Goal: Find contact information: Find contact information

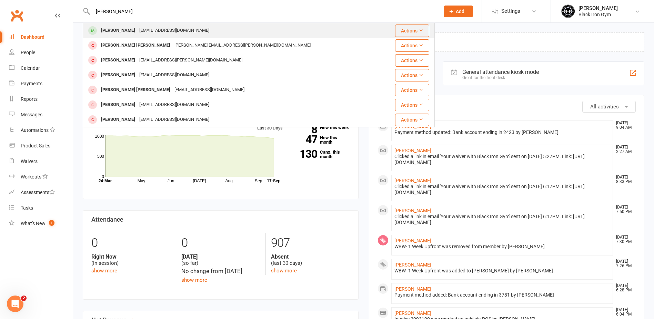
type input "[PERSON_NAME]"
click at [182, 31] on div "[EMAIL_ADDRESS][DOMAIN_NAME]" at bounding box center [174, 31] width 74 height 10
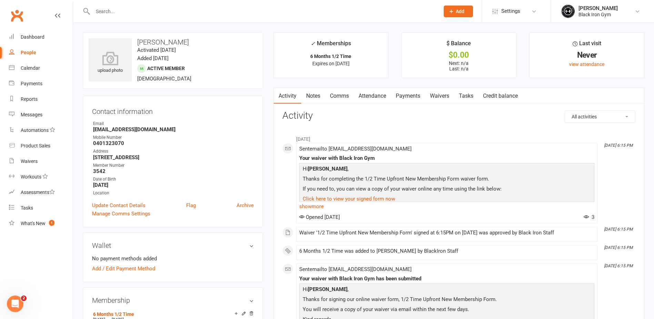
click at [131, 10] on input "text" at bounding box center [263, 12] width 344 height 10
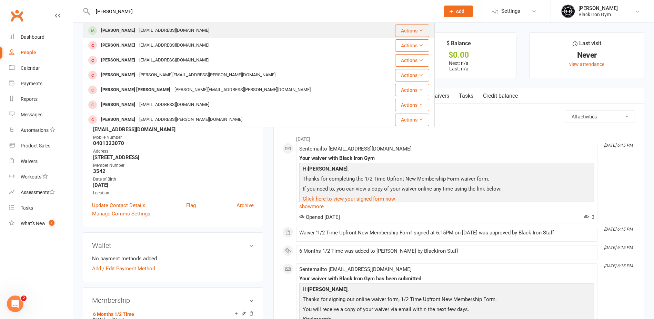
type input "[PERSON_NAME]"
click at [137, 30] on div "[EMAIL_ADDRESS][DOMAIN_NAME]" at bounding box center [174, 31] width 74 height 10
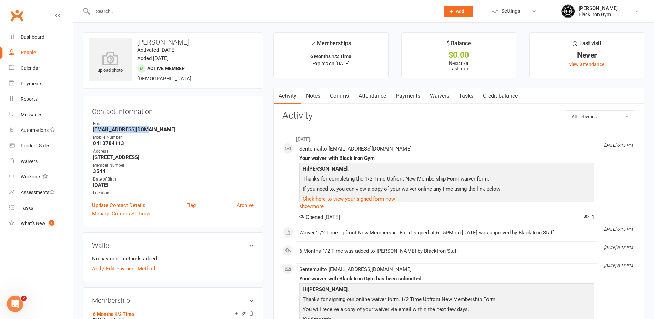
drag, startPoint x: 145, startPoint y: 127, endPoint x: 94, endPoint y: 129, distance: 50.8
click at [94, 129] on strong "[EMAIL_ADDRESS][DOMAIN_NAME]" at bounding box center [173, 129] width 161 height 6
copy strong "[EMAIL_ADDRESS][DOMAIN_NAME]"
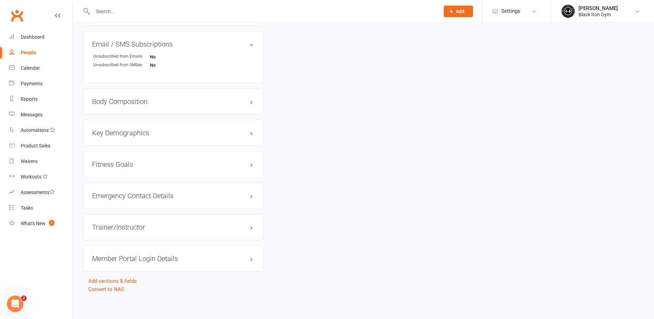
scroll to position [461, 0]
click at [165, 187] on div "Emergency Contact Details edit" at bounding box center [173, 194] width 180 height 26
click at [166, 191] on h3 "Emergency Contact Details edit" at bounding box center [173, 194] width 162 height 8
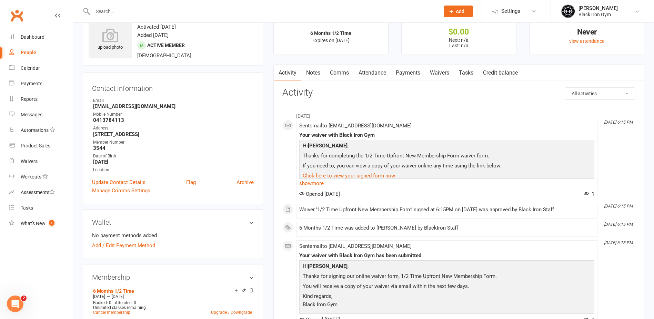
scroll to position [34, 0]
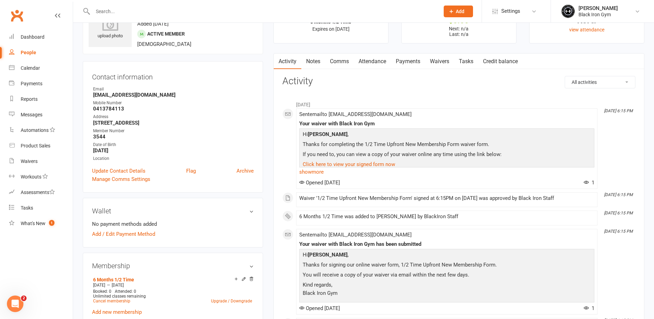
click at [157, 82] on div "Contact information Owner Email [EMAIL_ADDRESS][DOMAIN_NAME] Mobile Number [PHO…" at bounding box center [173, 126] width 180 height 131
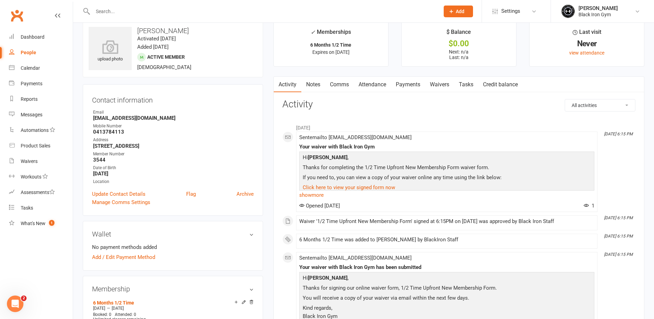
scroll to position [0, 0]
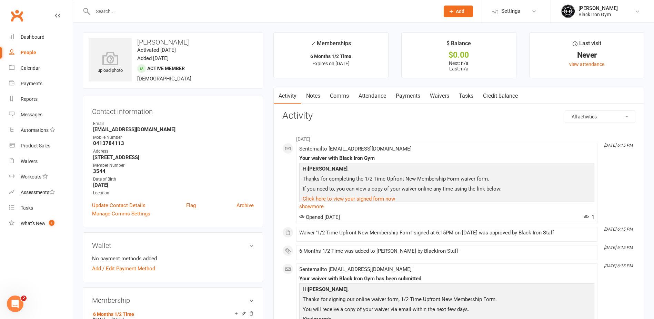
click at [116, 11] on input "text" at bounding box center [263, 12] width 344 height 10
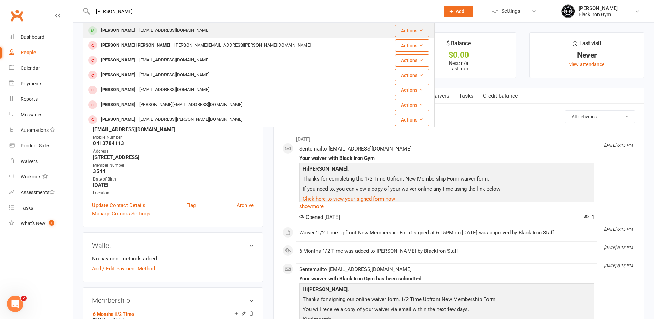
type input "[PERSON_NAME]"
click at [125, 26] on div "[PERSON_NAME]" at bounding box center [118, 31] width 38 height 10
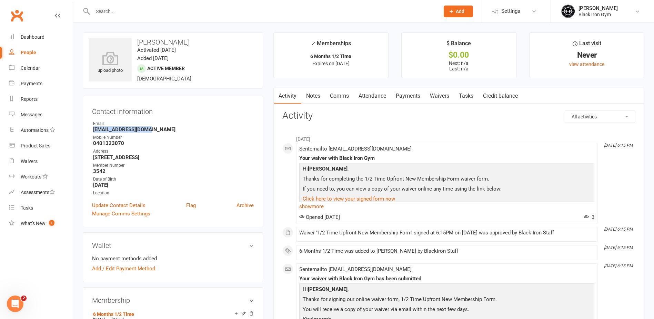
drag, startPoint x: 148, startPoint y: 129, endPoint x: 94, endPoint y: 131, distance: 54.2
click at [94, 131] on strong "[EMAIL_ADDRESS][DOMAIN_NAME]" at bounding box center [173, 129] width 161 height 6
copy strong "[EMAIL_ADDRESS][DOMAIN_NAME]"
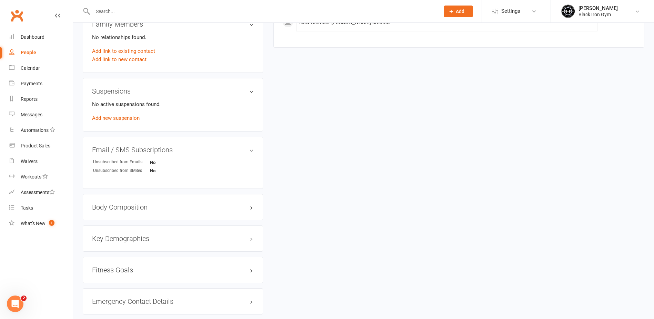
scroll to position [379, 0]
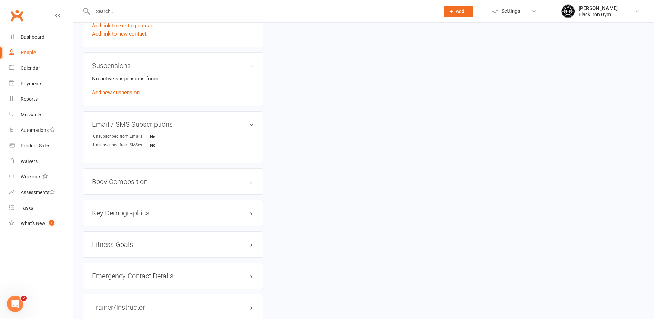
click at [137, 265] on div "Emergency Contact Details edit" at bounding box center [173, 276] width 180 height 26
click at [136, 272] on h3 "Emergency Contact Details edit" at bounding box center [173, 276] width 162 height 8
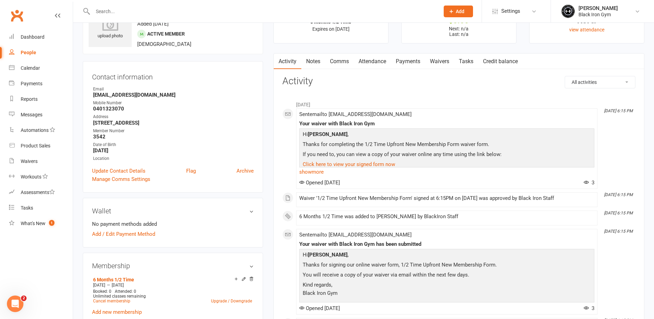
scroll to position [0, 0]
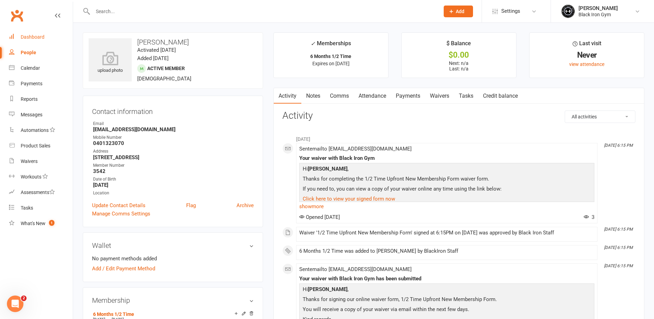
click at [34, 41] on link "Dashboard" at bounding box center [41, 37] width 64 height 16
